Goal: Task Accomplishment & Management: Manage account settings

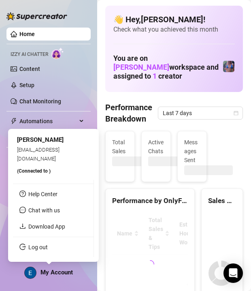
click at [49, 274] on span "My Account" at bounding box center [57, 272] width 32 height 7
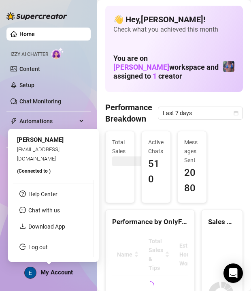
click at [48, 249] on link "Log out" at bounding box center [37, 247] width 19 height 6
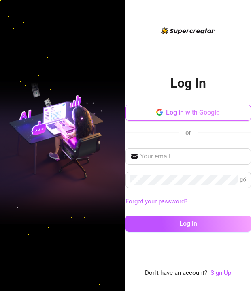
click at [210, 114] on span "Log in with Google" at bounding box center [193, 113] width 54 height 8
